Goal: Find specific page/section: Find specific page/section

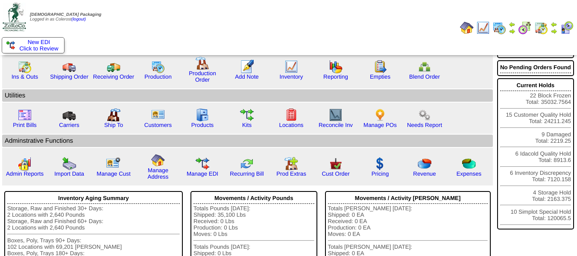
click at [552, 29] on img at bounding box center [553, 31] width 7 height 7
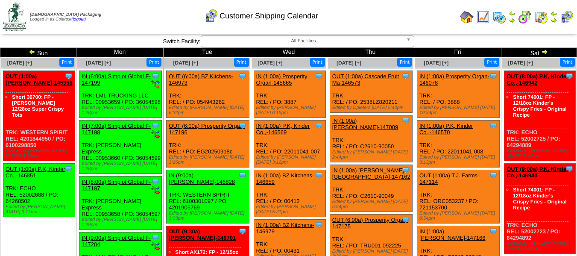
click at [542, 55] on img at bounding box center [544, 51] width 7 height 7
